Goal: Obtain resource: Obtain resource

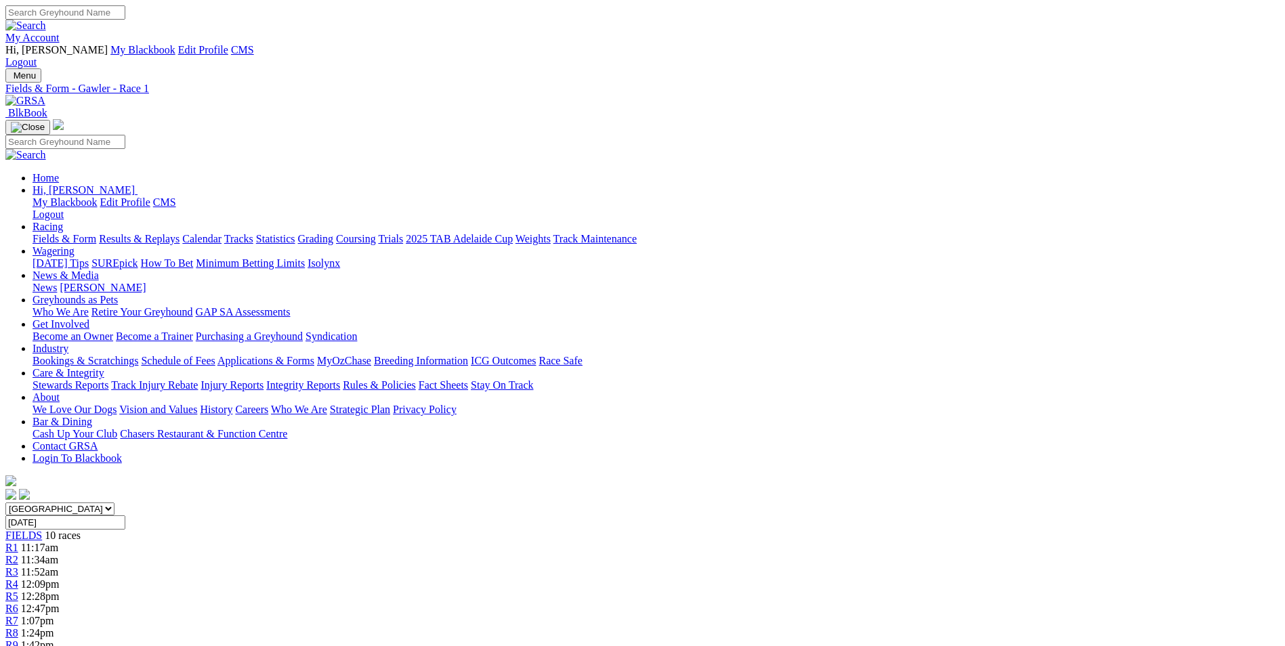
click at [68, 343] on link "Industry" at bounding box center [51, 349] width 36 height 12
click at [104, 367] on link "Care & Integrity" at bounding box center [69, 373] width 72 height 12
click at [63, 221] on link "Racing" at bounding box center [48, 227] width 30 height 12
click at [74, 245] on link "Wagering" at bounding box center [54, 251] width 42 height 12
click at [99, 270] on link "News & Media" at bounding box center [66, 276] width 66 height 12
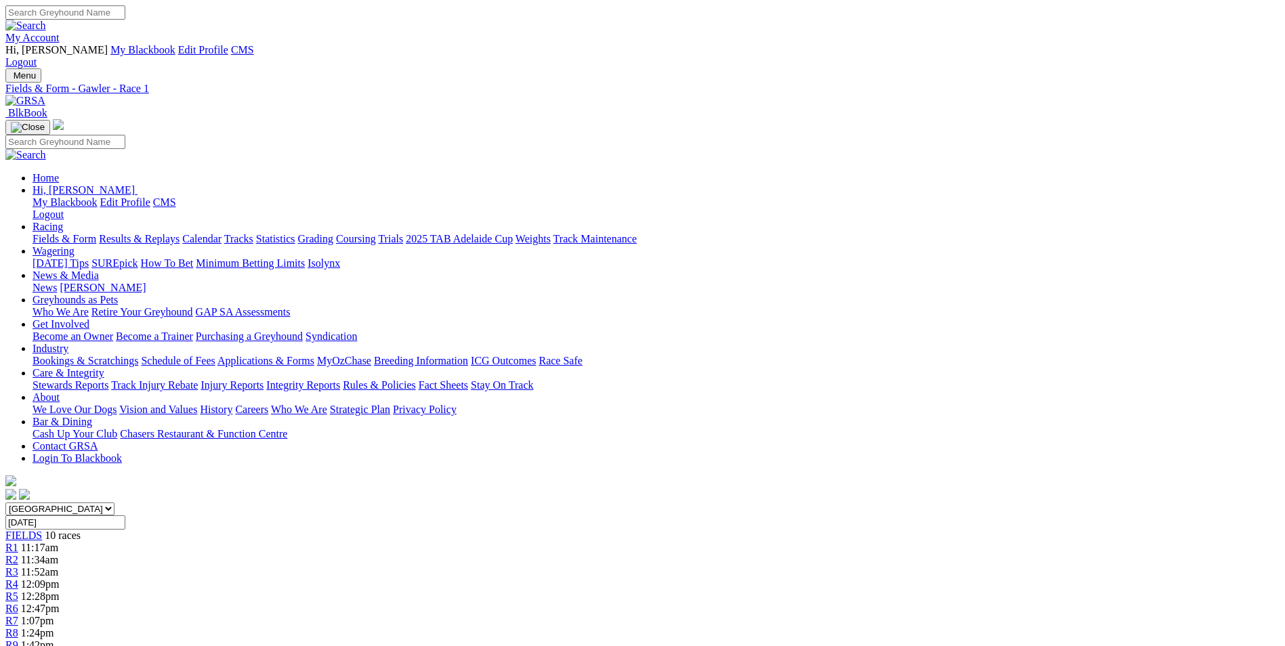
click at [118, 294] on link "Greyhounds as Pets" at bounding box center [75, 300] width 85 height 12
click at [89, 318] on link "Get Involved" at bounding box center [61, 324] width 57 height 12
click at [68, 343] on link "Industry" at bounding box center [51, 349] width 36 height 12
click at [96, 233] on link "Fields & Form" at bounding box center [65, 239] width 64 height 12
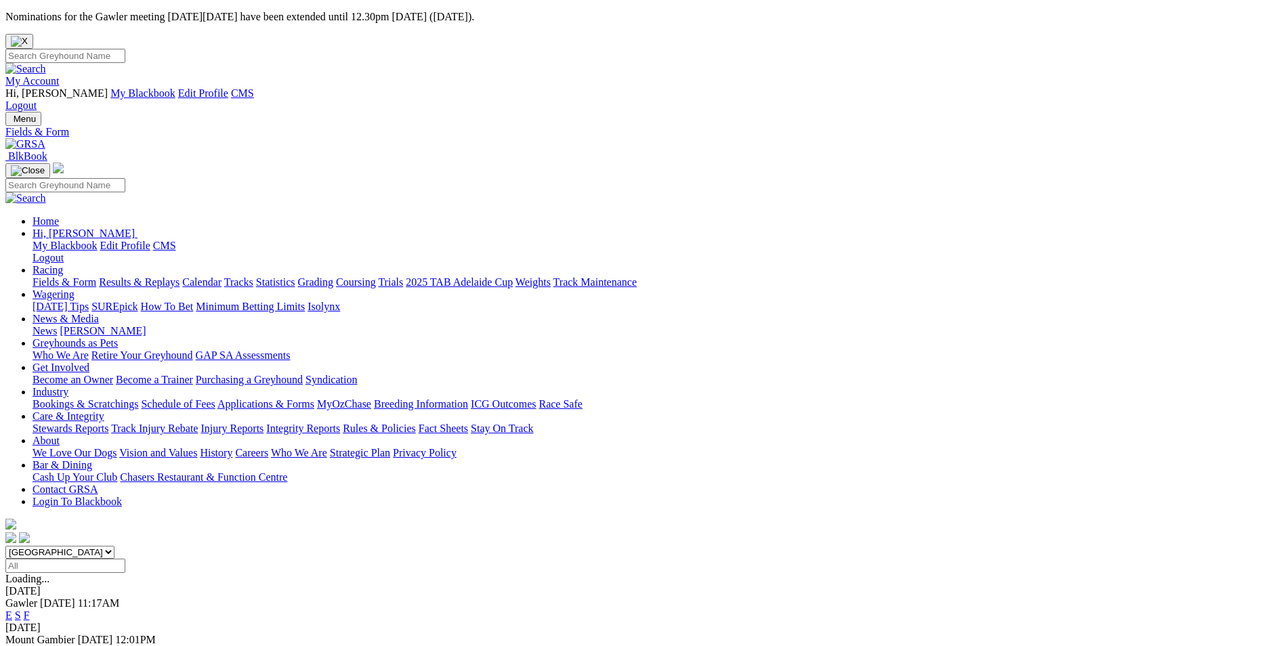
click at [96, 276] on link "Fields & Form" at bounding box center [65, 282] width 64 height 12
click at [104, 410] on link "Care & Integrity" at bounding box center [69, 416] width 72 height 12
click at [96, 276] on link "Fields & Form" at bounding box center [65, 282] width 64 height 12
click at [104, 410] on link "Care & Integrity" at bounding box center [69, 416] width 72 height 12
click at [179, 276] on link "Results & Replays" at bounding box center [139, 282] width 81 height 12
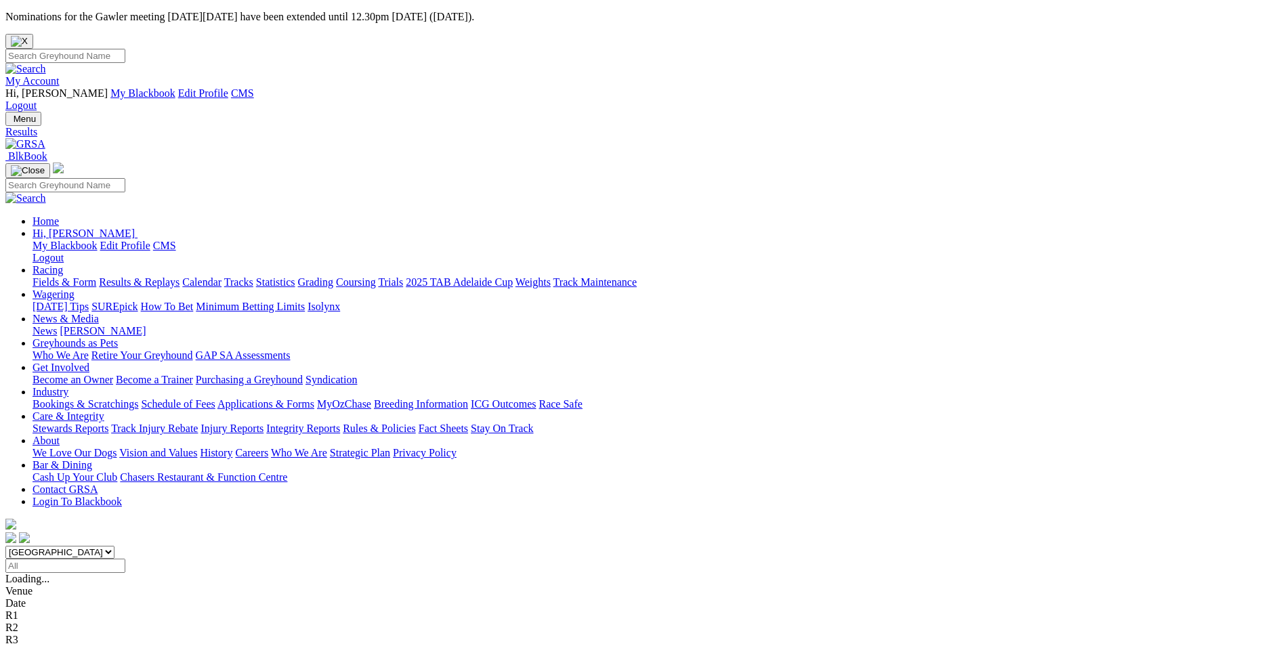
click at [96, 276] on link "Fields & Form" at bounding box center [65, 282] width 64 height 12
click at [45, 138] on img at bounding box center [25, 144] width 40 height 12
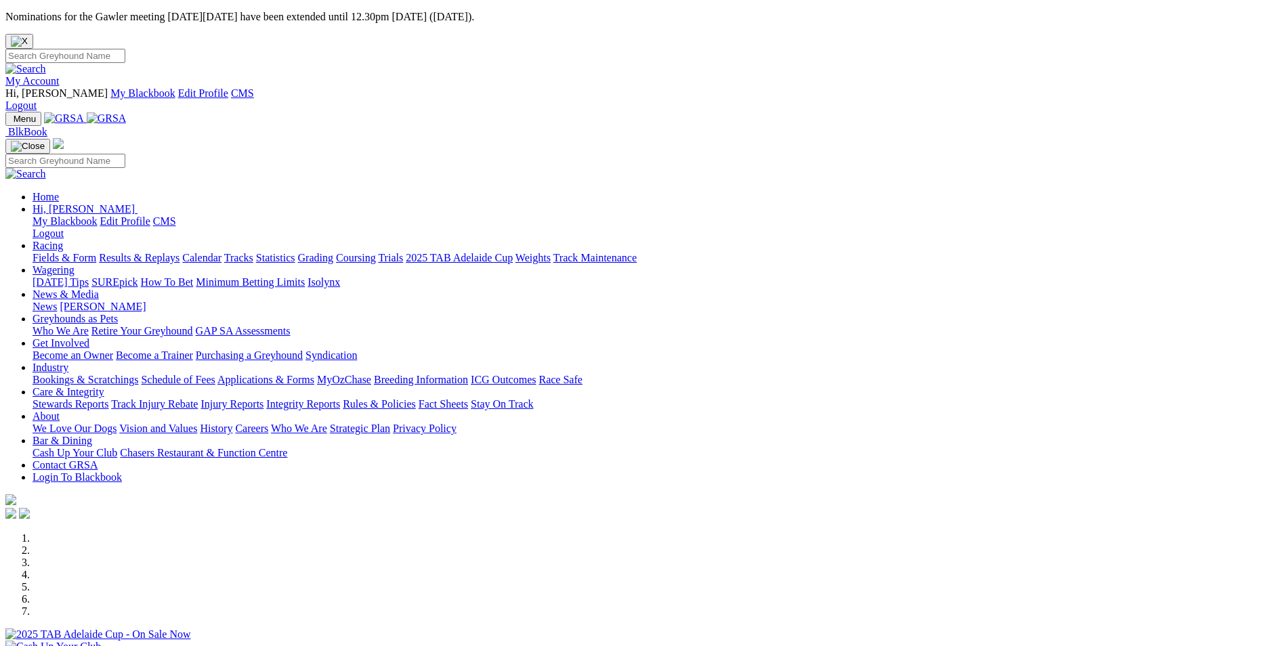
click at [60, 410] on link "About" at bounding box center [46, 416] width 27 height 12
click at [104, 386] on link "Care & Integrity" at bounding box center [69, 392] width 72 height 12
click at [68, 362] on link "Industry" at bounding box center [51, 368] width 36 height 12
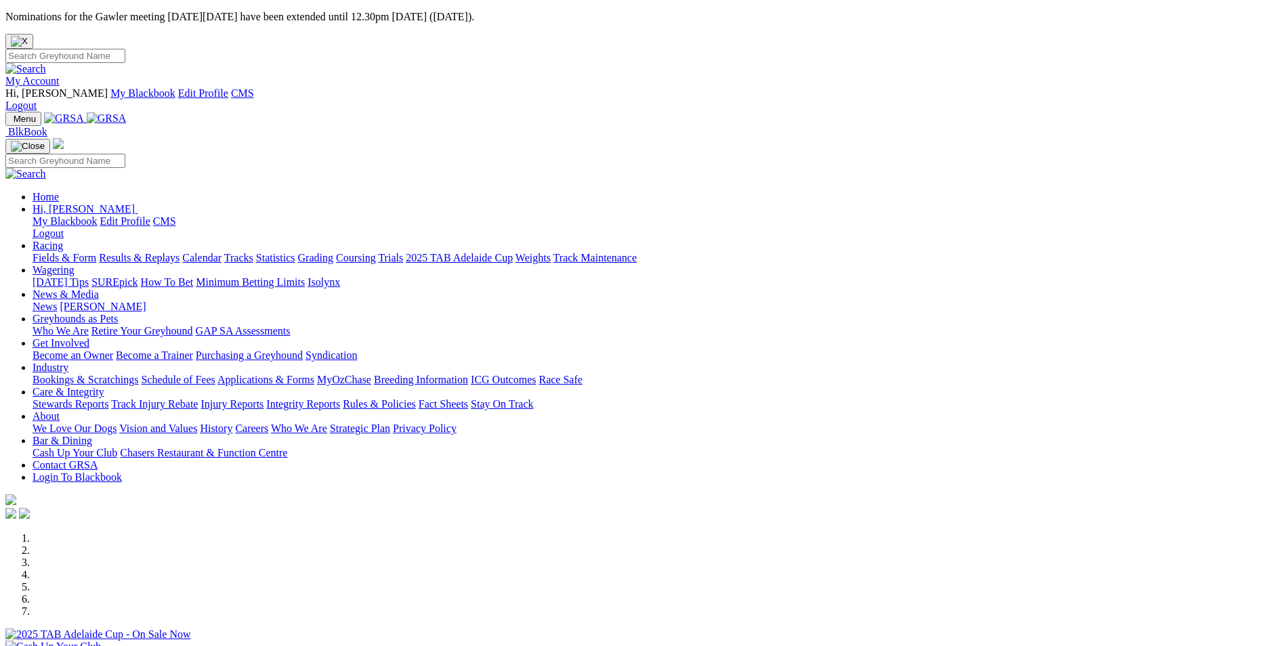
click at [68, 362] on link "Industry" at bounding box center [51, 368] width 36 height 12
click at [314, 374] on link "Applications & Forms" at bounding box center [265, 380] width 97 height 12
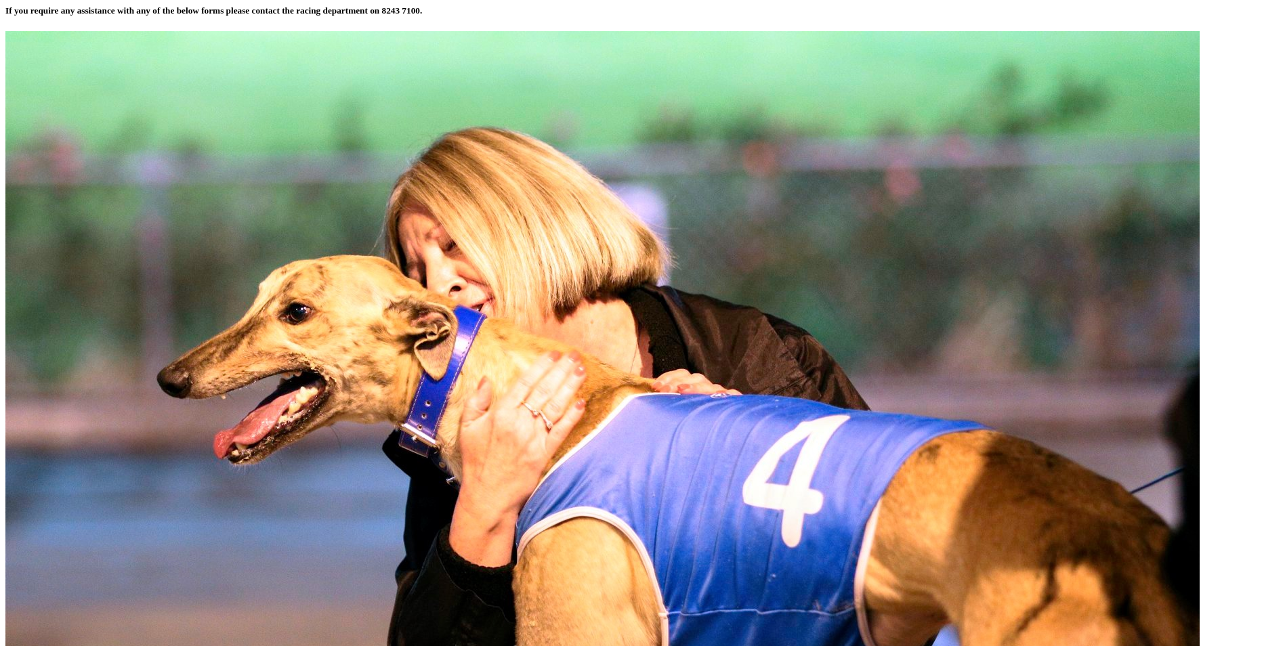
scroll to position [677, 0]
